Goal: Consume media (video, audio)

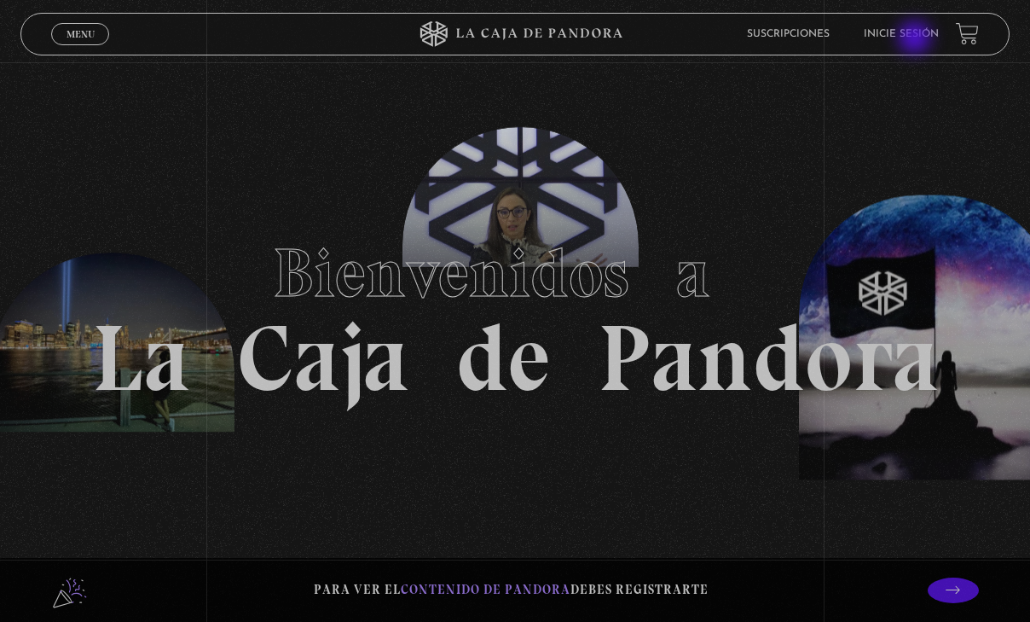
click at [917, 39] on link "Inicie sesión" at bounding box center [901, 34] width 75 height 10
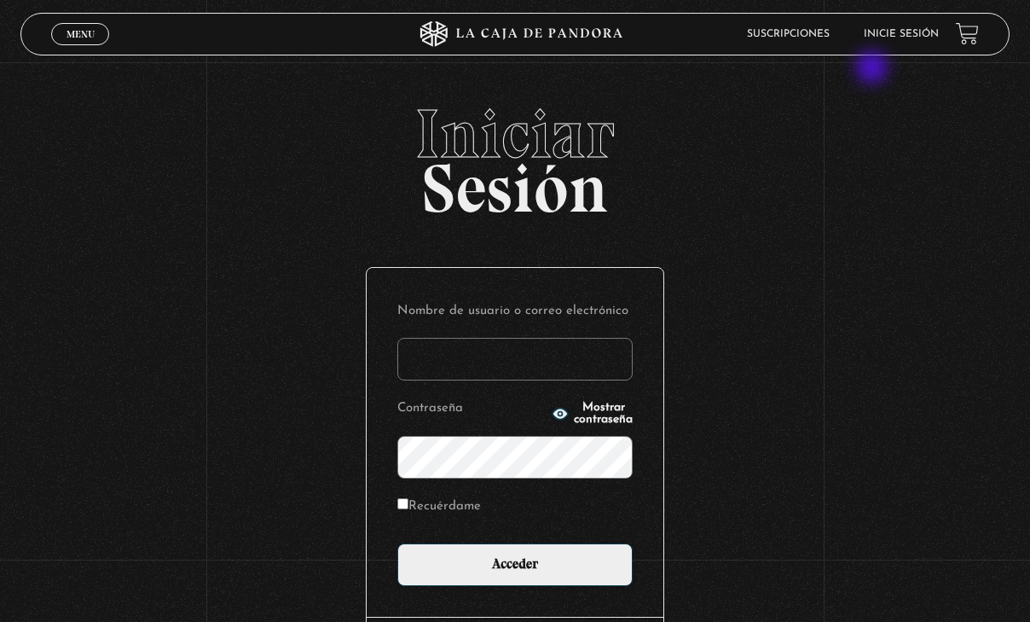
type input "elenamenjivar89@gmail.com"
click at [521, 563] on input "Acceder" at bounding box center [514, 564] width 235 height 43
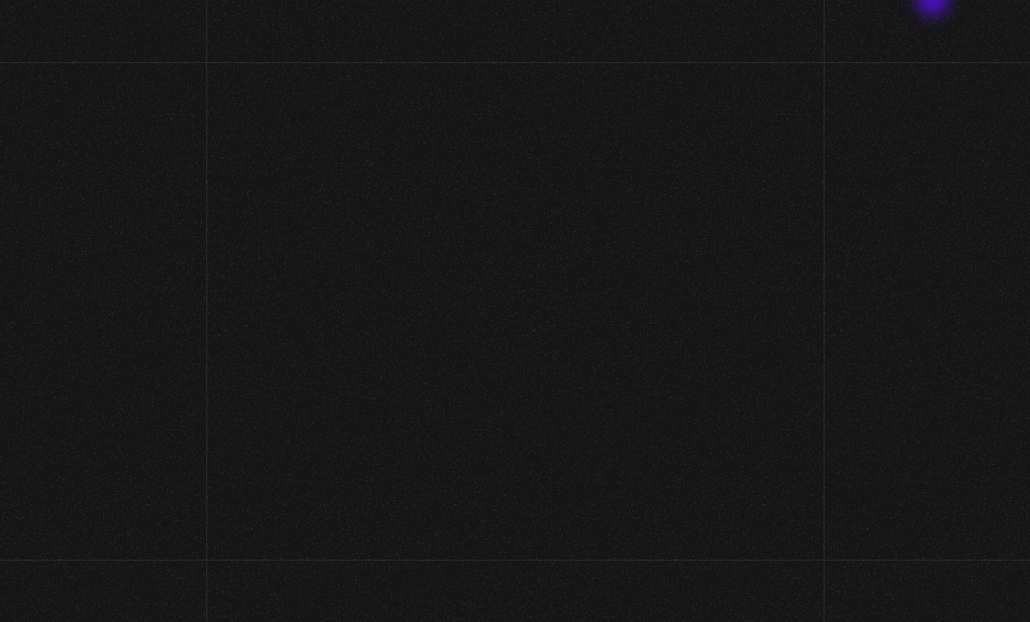
click at [934, 2] on div "ingresar al sitio Ver Video Más Información Solicitar Por favor coloque su disp…" at bounding box center [515, 514] width 1030 height 1029
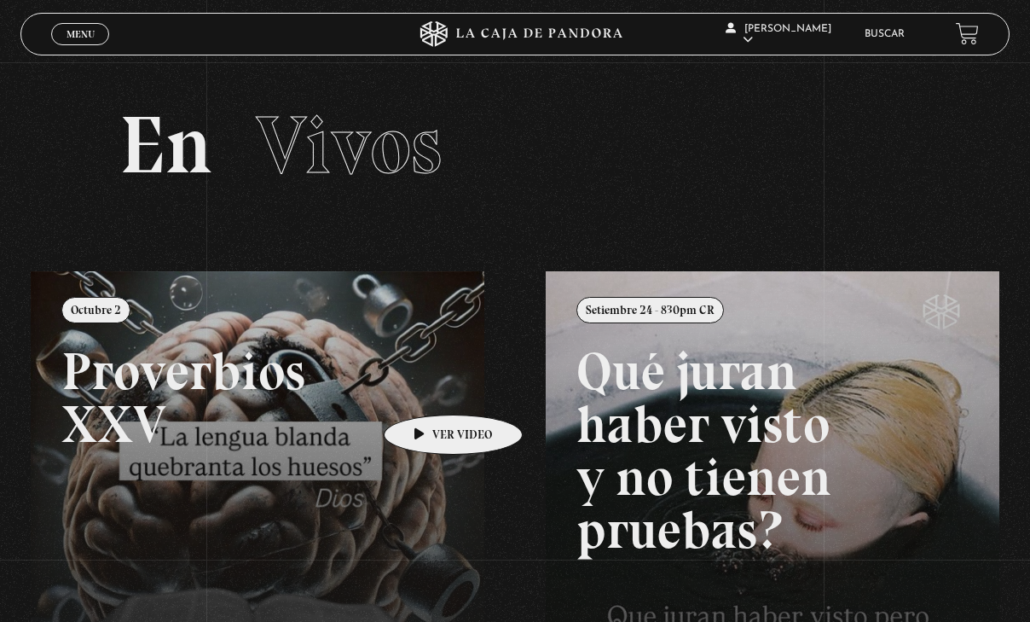
click at [426, 389] on link at bounding box center [546, 582] width 1030 height 622
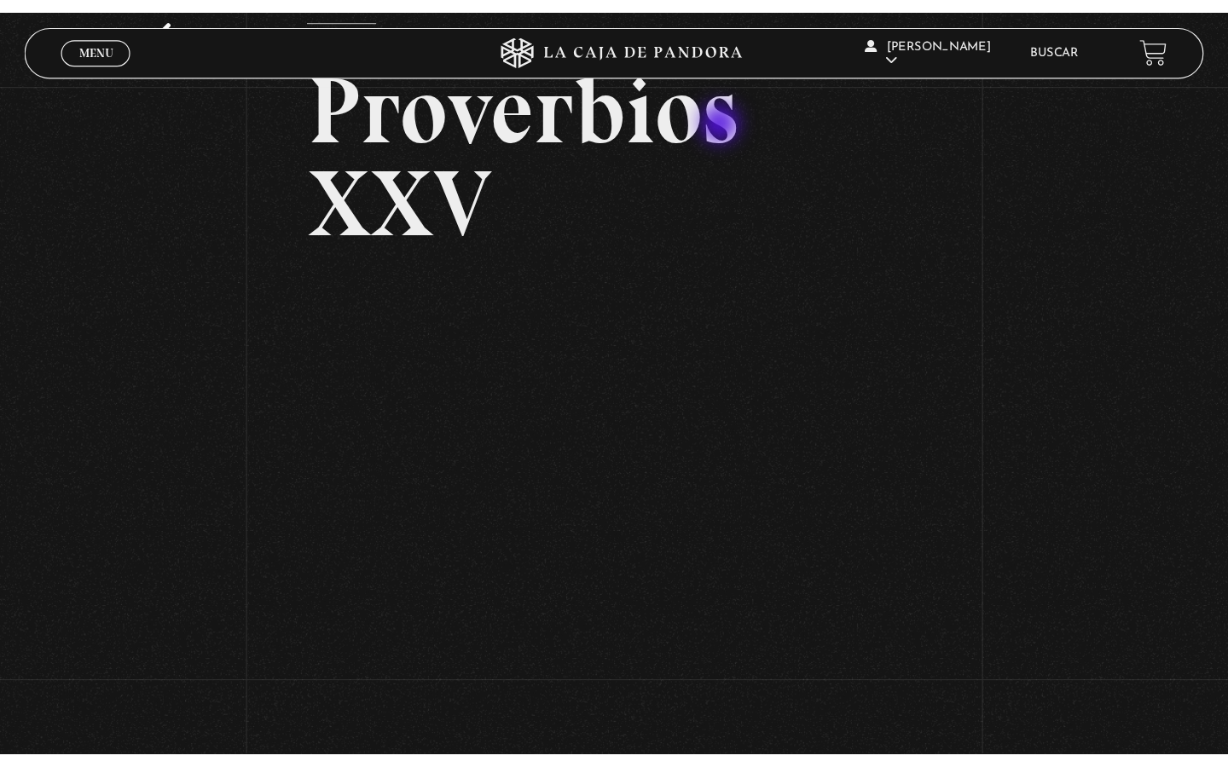
scroll to position [142, 0]
